Goal: Navigation & Orientation: Find specific page/section

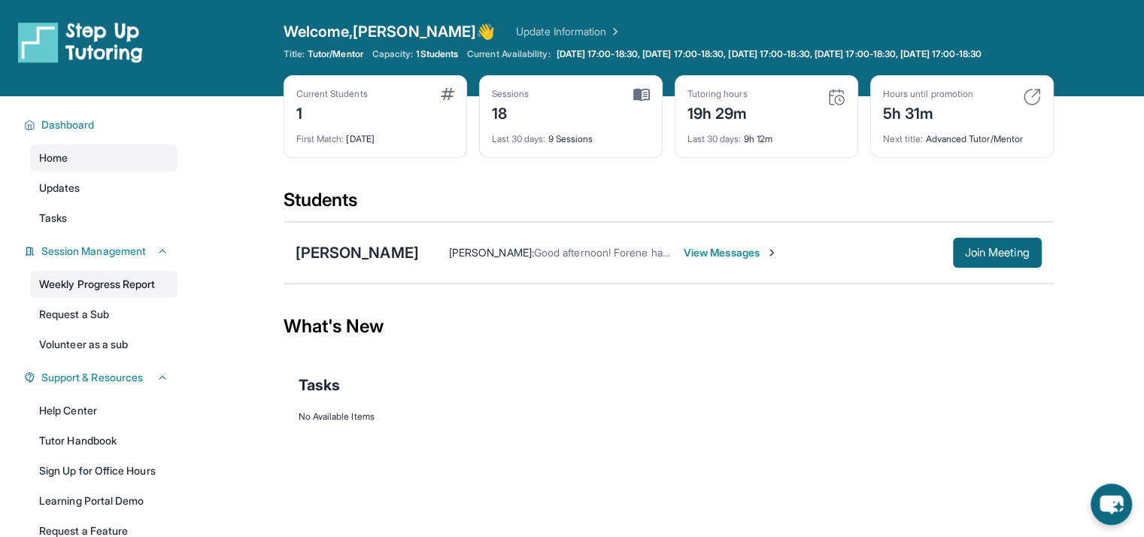
scroll to position [24, 0]
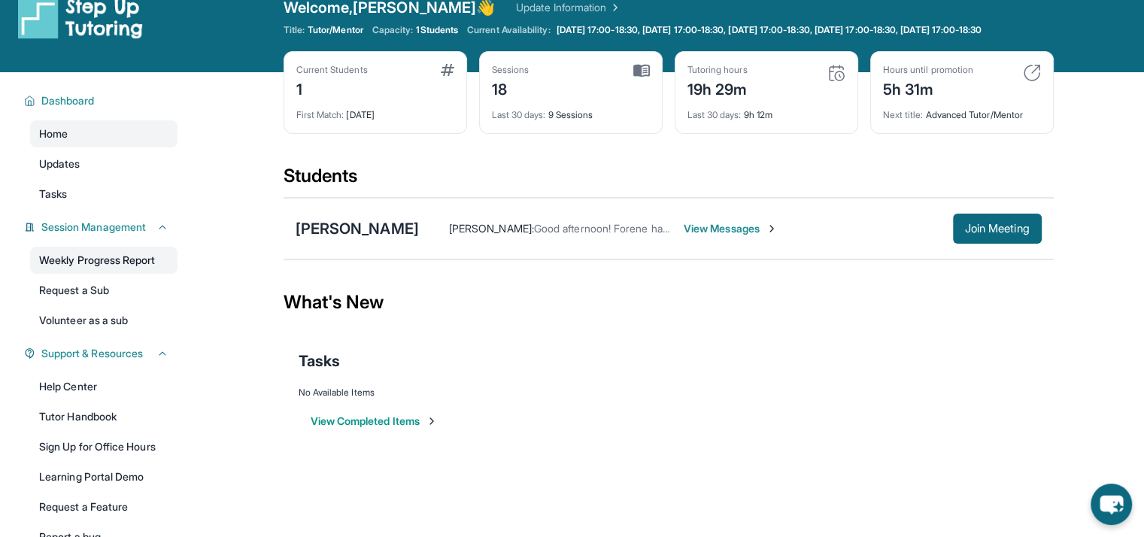
click at [114, 264] on link "Weekly Progress Report" at bounding box center [103, 260] width 147 height 27
click at [506, 285] on div "What's New" at bounding box center [669, 302] width 770 height 66
click at [503, 113] on div "Last 30 days : 9 Sessions" at bounding box center [571, 110] width 158 height 21
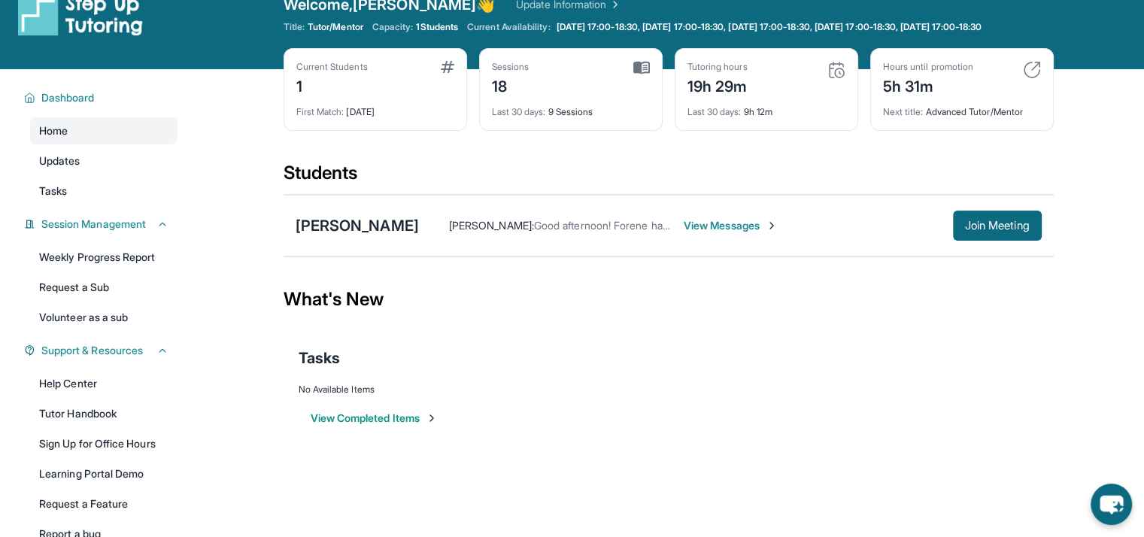
scroll to position [27, 0]
drag, startPoint x: 883, startPoint y: 97, endPoint x: 998, endPoint y: 112, distance: 115.3
click at [998, 112] on div "Hours until promotion 5h 31m Next title : Advanced Tutor/Mentor" at bounding box center [962, 89] width 184 height 83
click at [998, 112] on div "Next title : Advanced Tutor/Mentor" at bounding box center [962, 107] width 158 height 21
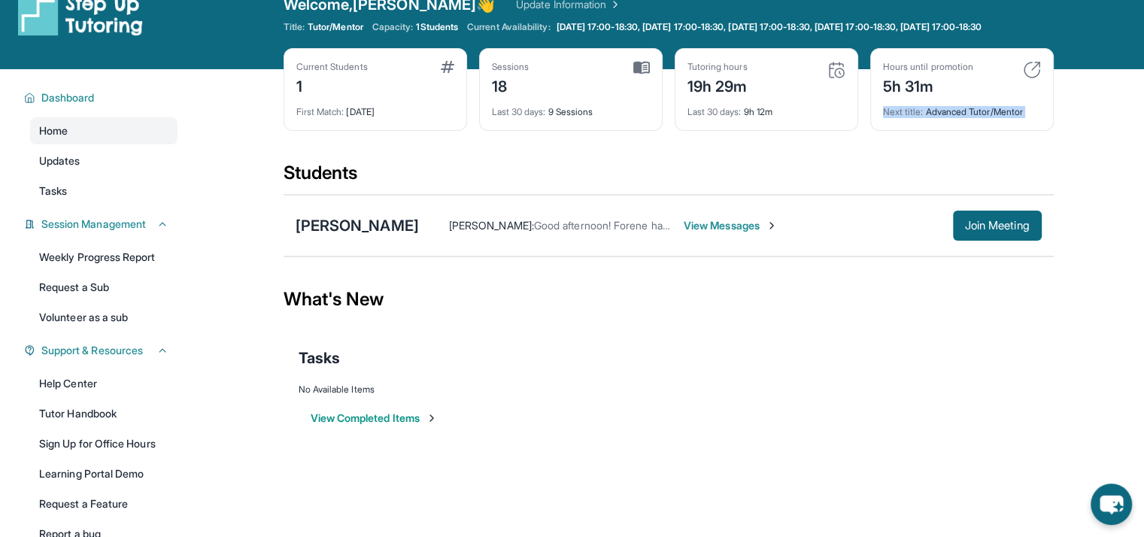
click at [998, 112] on div "Next title : Advanced Tutor/Mentor" at bounding box center [962, 107] width 158 height 21
click at [736, 345] on div "Tasks" at bounding box center [669, 358] width 740 height 51
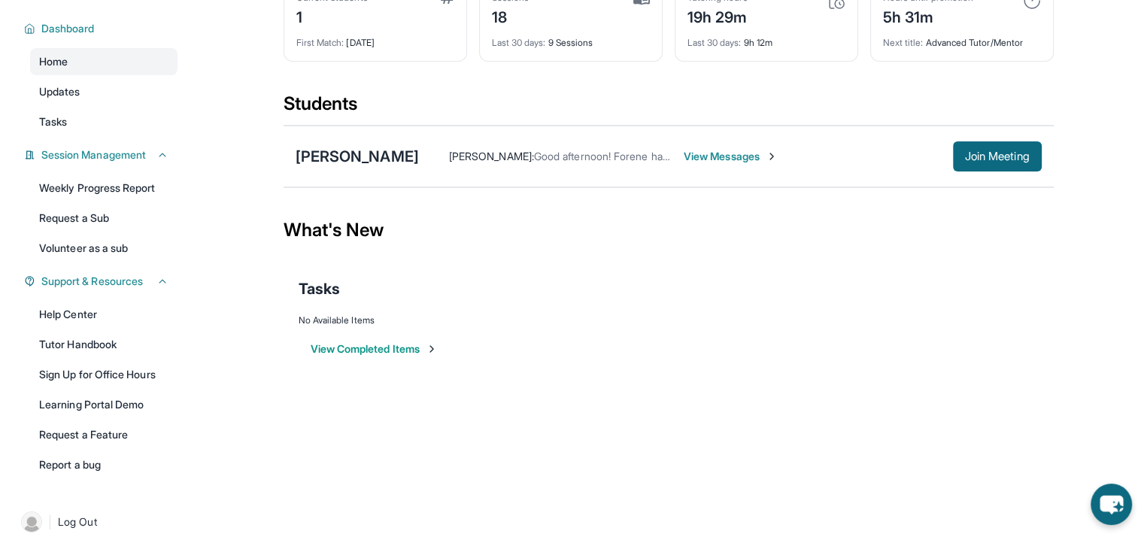
scroll to position [99, 0]
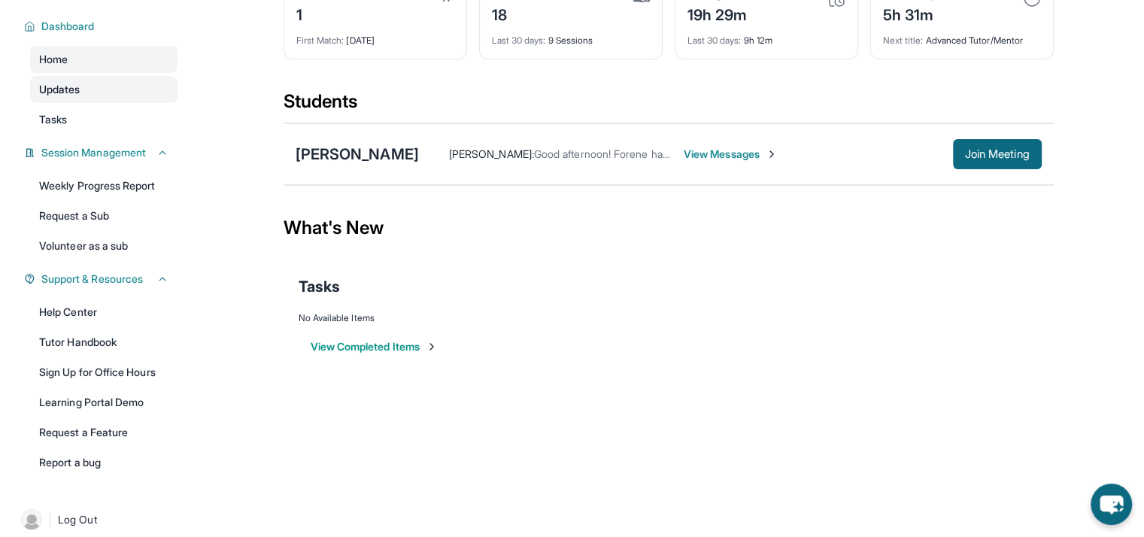
click at [81, 103] on link "Updates" at bounding box center [103, 89] width 147 height 27
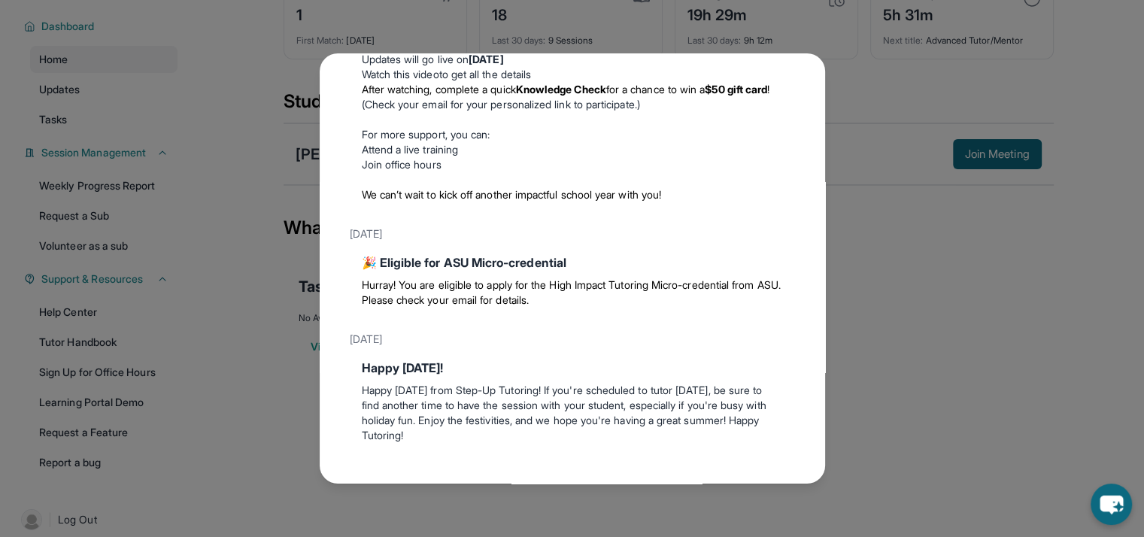
scroll to position [277, 0]
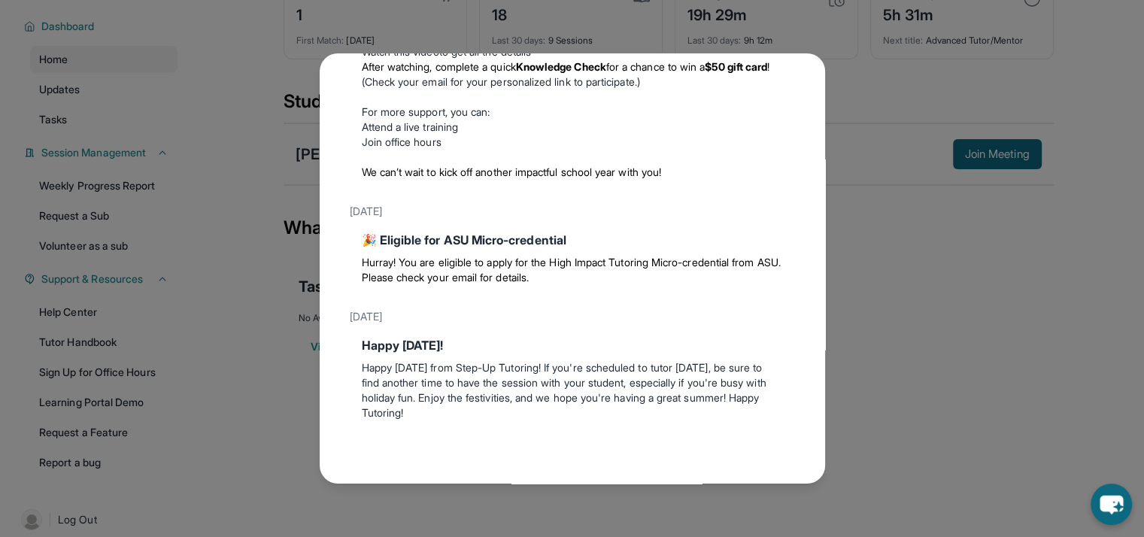
click at [258, 97] on div "Updates [DATE] 🎉 Eligible for ASU Micro-credential Hurray! You are eligible to …" at bounding box center [572, 268] width 1144 height 537
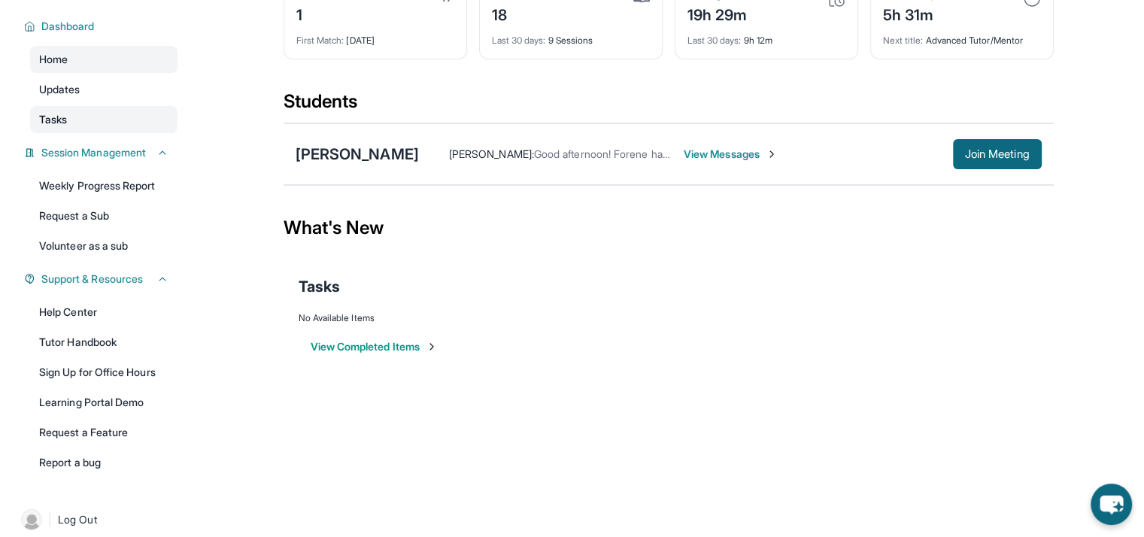
click at [93, 124] on link "Tasks" at bounding box center [103, 119] width 147 height 27
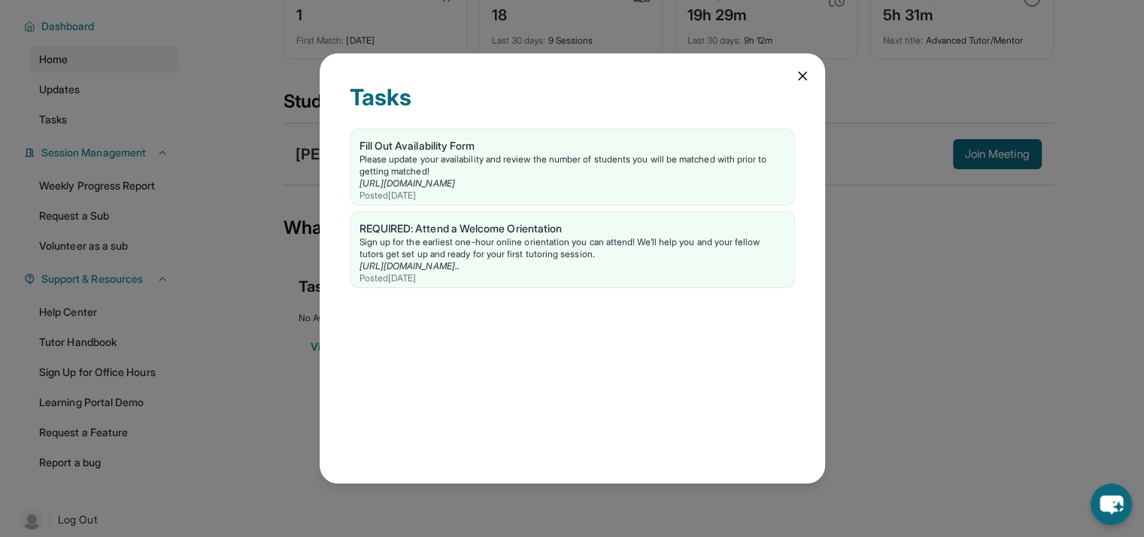
click at [290, 248] on div "Tasks Fill Out Availability Form Please update your availability and review the…" at bounding box center [572, 268] width 1144 height 537
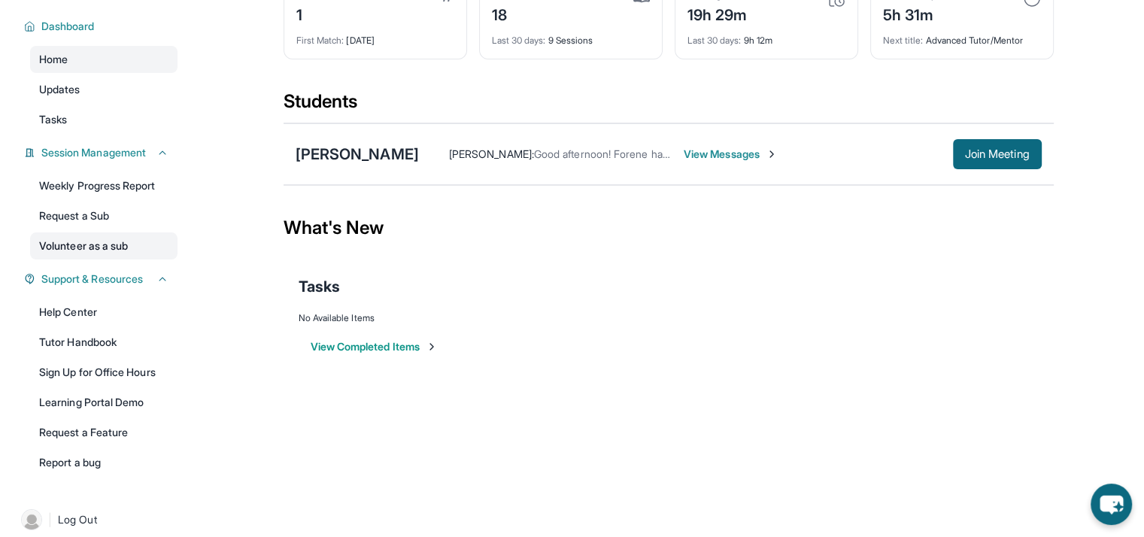
click at [89, 260] on link "Volunteer as a sub" at bounding box center [103, 245] width 147 height 27
click at [87, 229] on link "Request a Sub" at bounding box center [103, 215] width 147 height 27
click at [115, 255] on link "Volunteer as a sub" at bounding box center [103, 245] width 147 height 27
